Goal: Navigation & Orientation: Find specific page/section

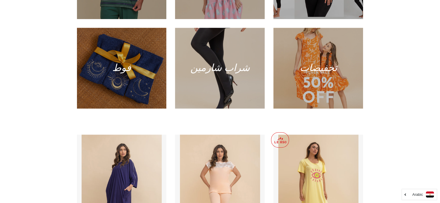
scroll to position [432, 0]
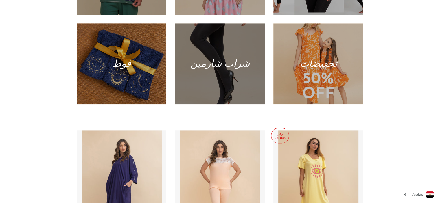
click at [234, 38] on div at bounding box center [220, 63] width 92 height 83
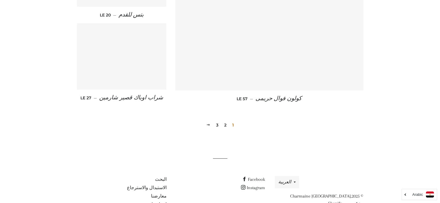
scroll to position [821, 0]
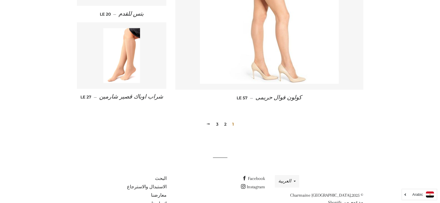
click at [225, 123] on link "2" at bounding box center [225, 124] width 7 height 9
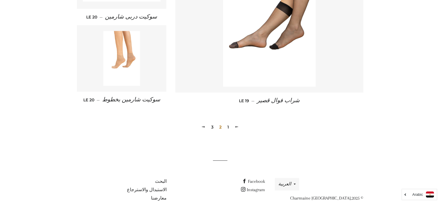
scroll to position [844, 0]
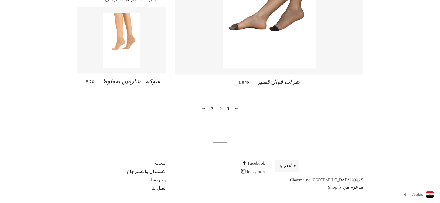
click at [212, 107] on link "3" at bounding box center [212, 109] width 7 height 9
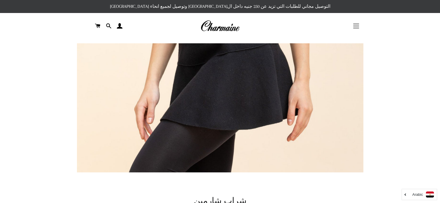
click at [355, 25] on button "التنقل في الموقع" at bounding box center [356, 26] width 14 height 14
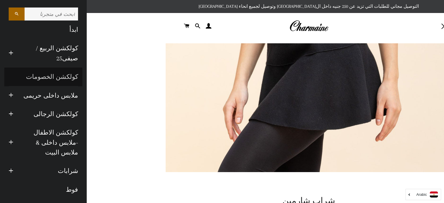
click at [56, 77] on link "كولكشن الخصومات" at bounding box center [43, 77] width 78 height 18
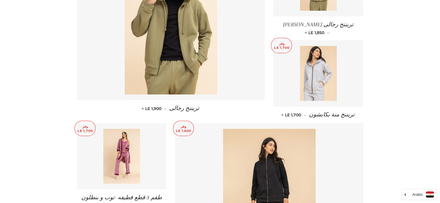
scroll to position [335, 0]
